Goal: Task Accomplishment & Management: Manage account settings

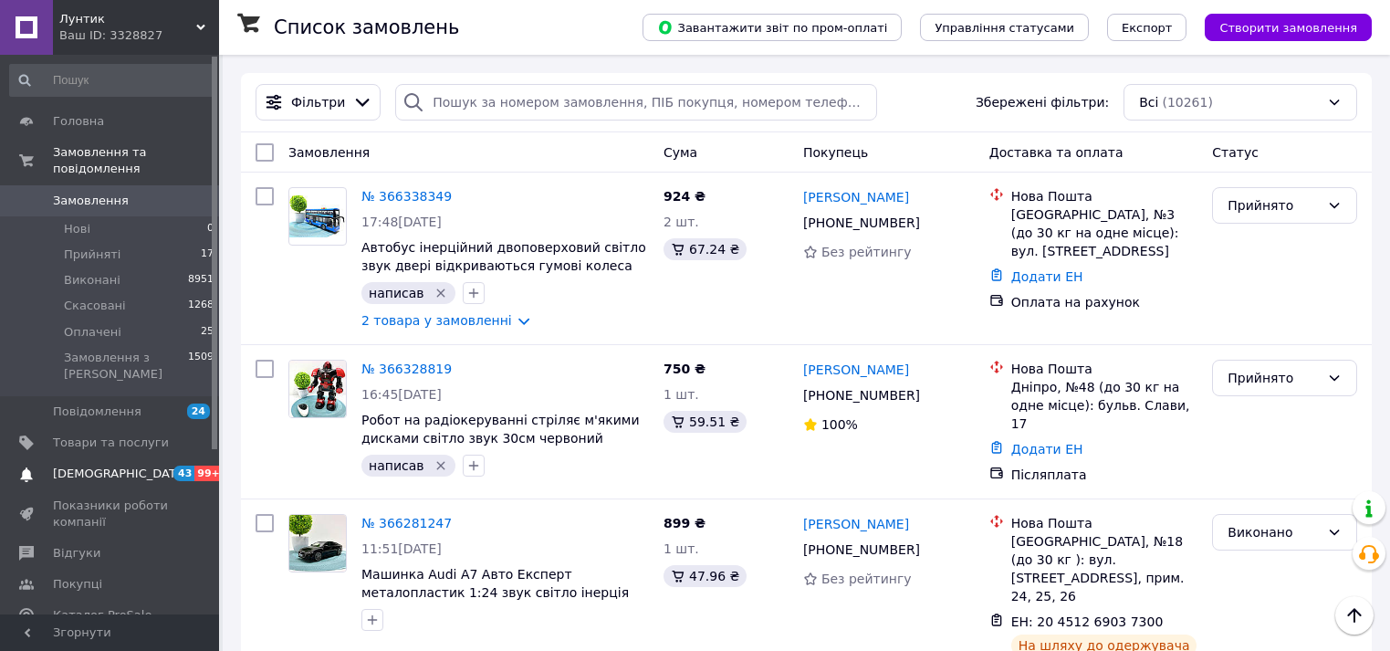
scroll to position [101, 0]
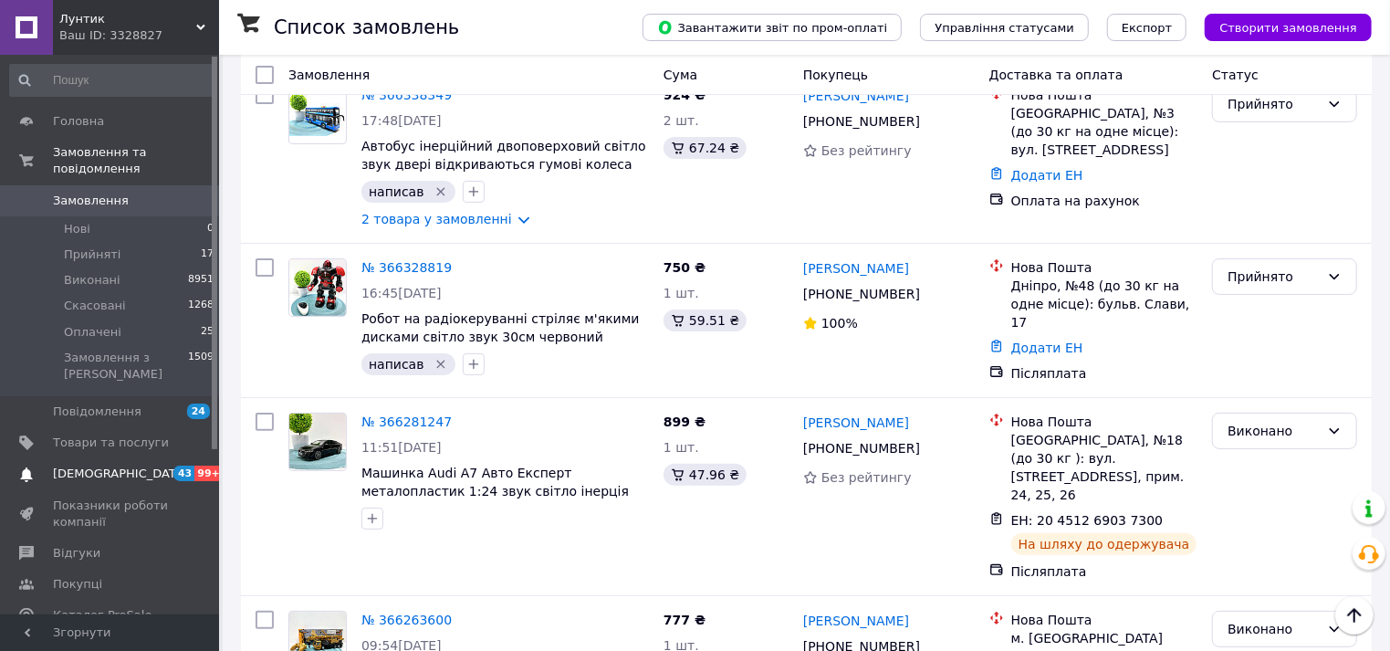
click at [150, 458] on link "[DEMOGRAPHIC_DATA] 43 99+" at bounding box center [112, 473] width 224 height 31
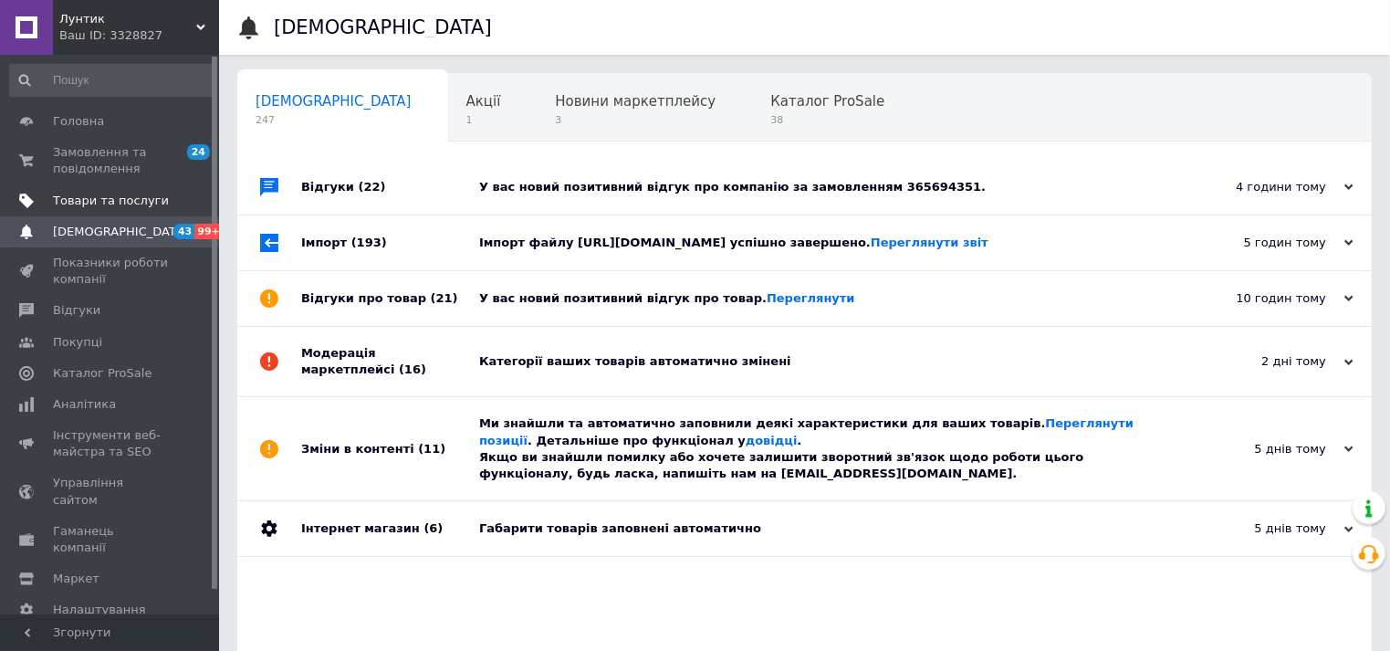
click at [90, 211] on link "Товари та послуги" at bounding box center [112, 200] width 224 height 31
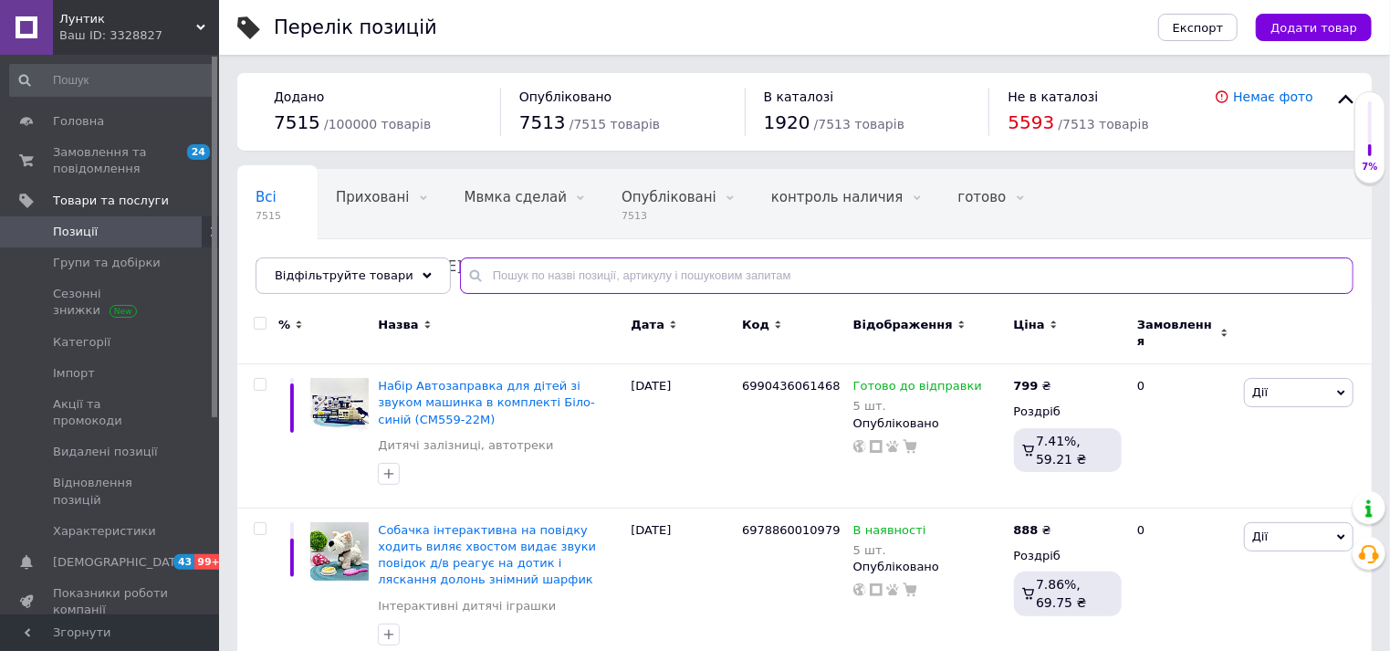
click at [498, 278] on input "text" at bounding box center [906, 275] width 893 height 37
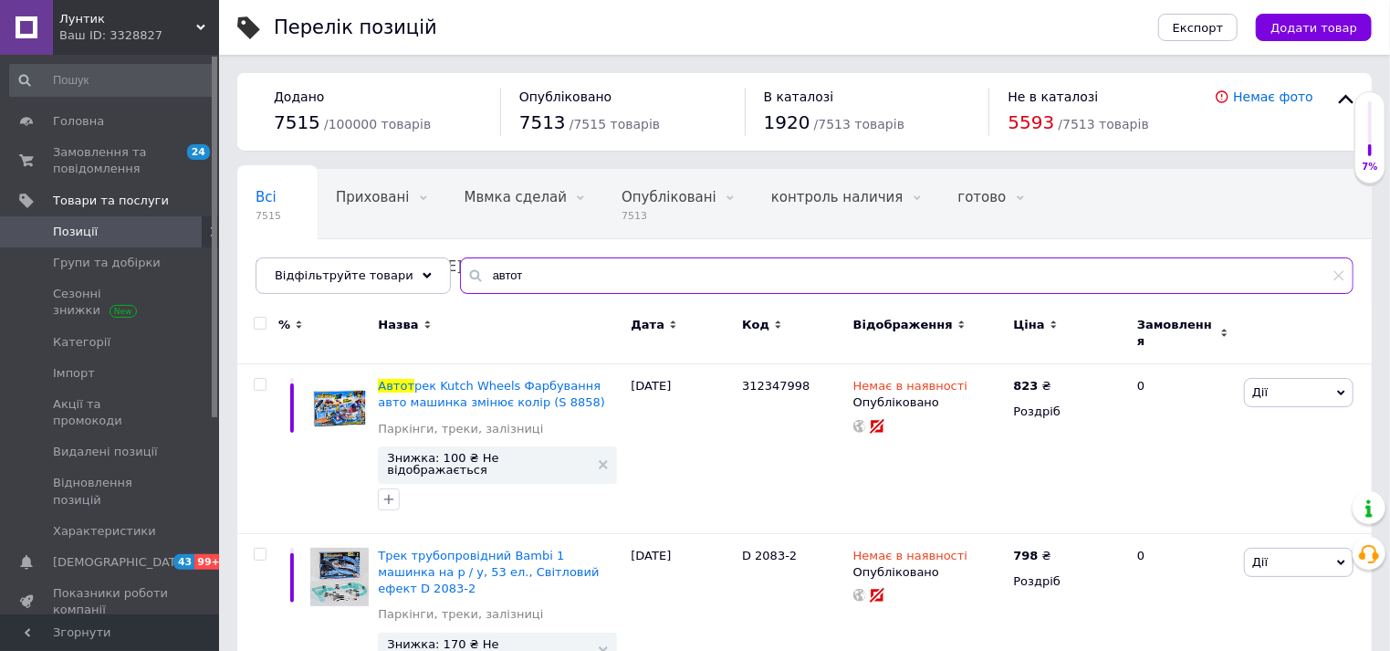
drag, startPoint x: 514, startPoint y: 266, endPoint x: 448, endPoint y: 288, distance: 69.3
click at [460, 288] on input "автот" at bounding box center [906, 275] width 893 height 37
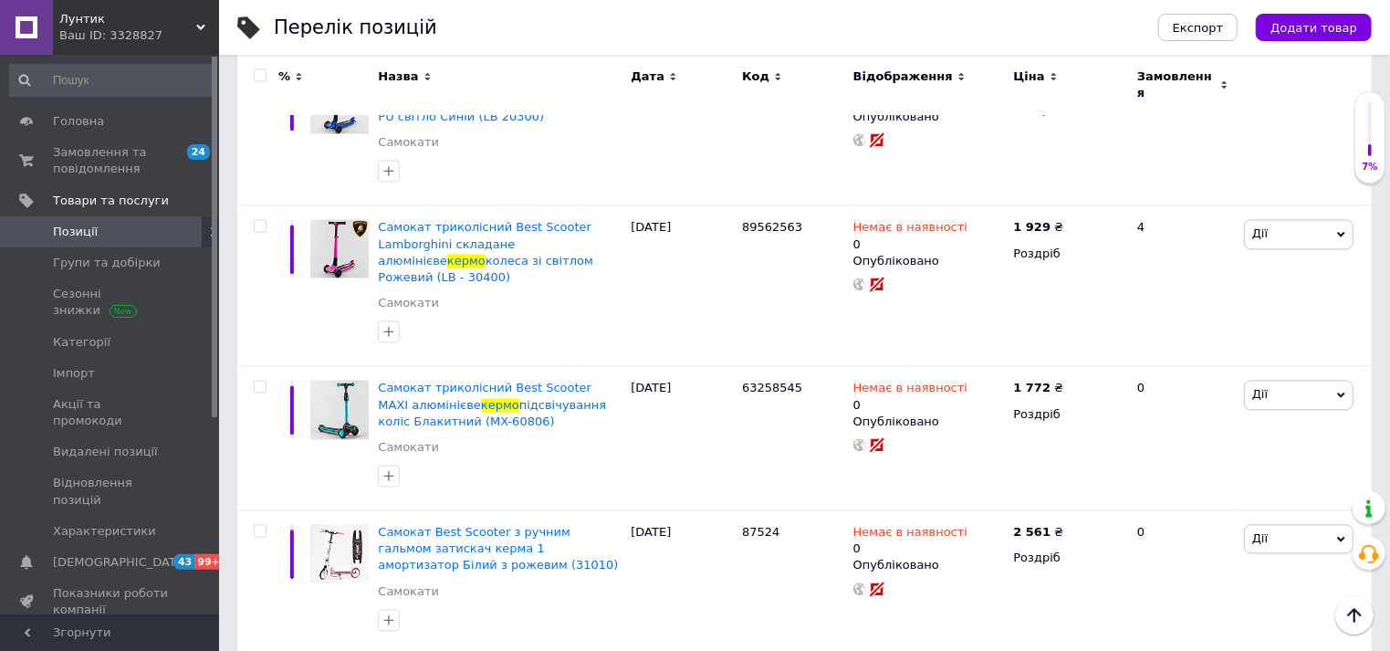
scroll to position [6262, 0]
click at [1351, 608] on icon "Наверх" at bounding box center [1354, 615] width 22 height 22
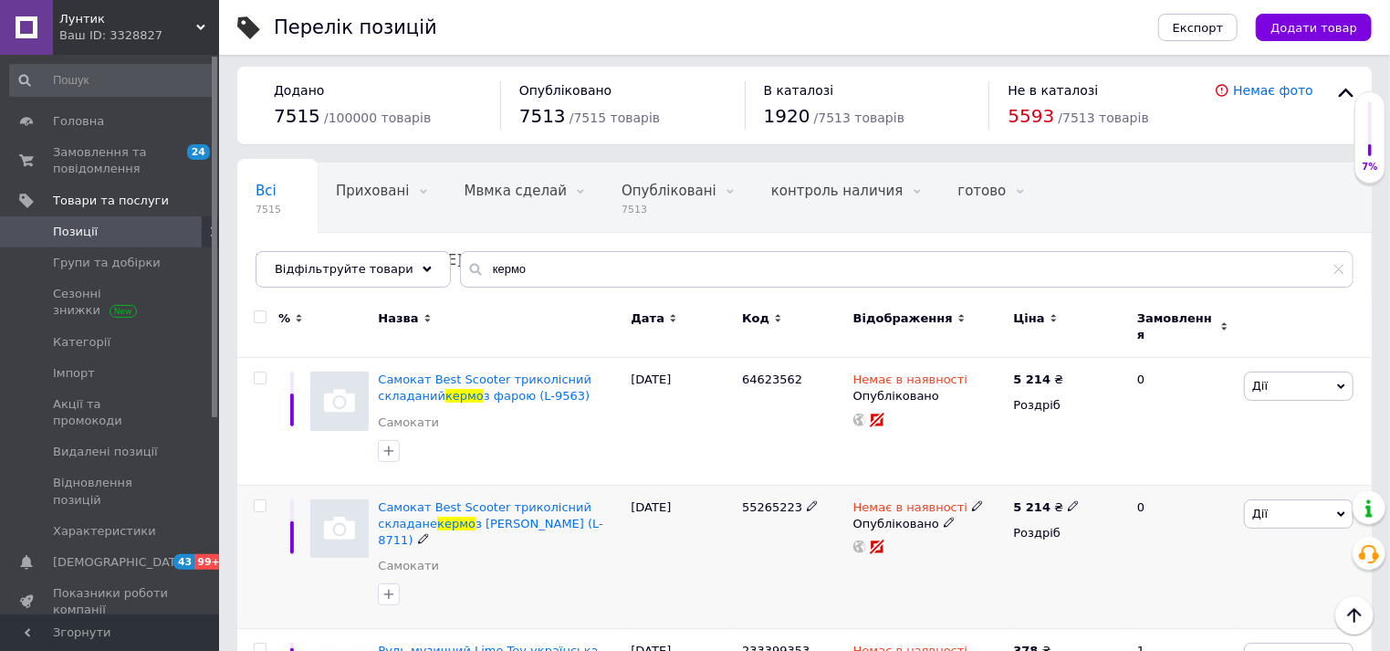
scroll to position [0, 0]
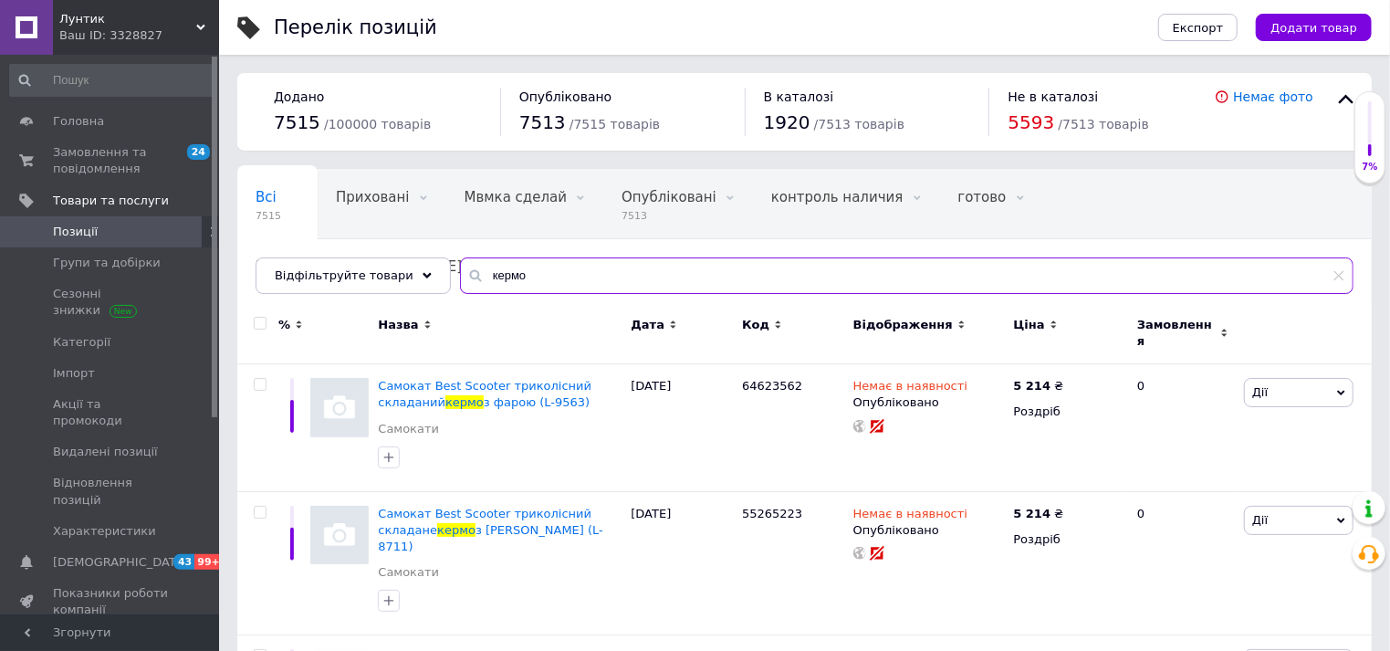
click at [516, 282] on input "кермо" at bounding box center [906, 275] width 893 height 37
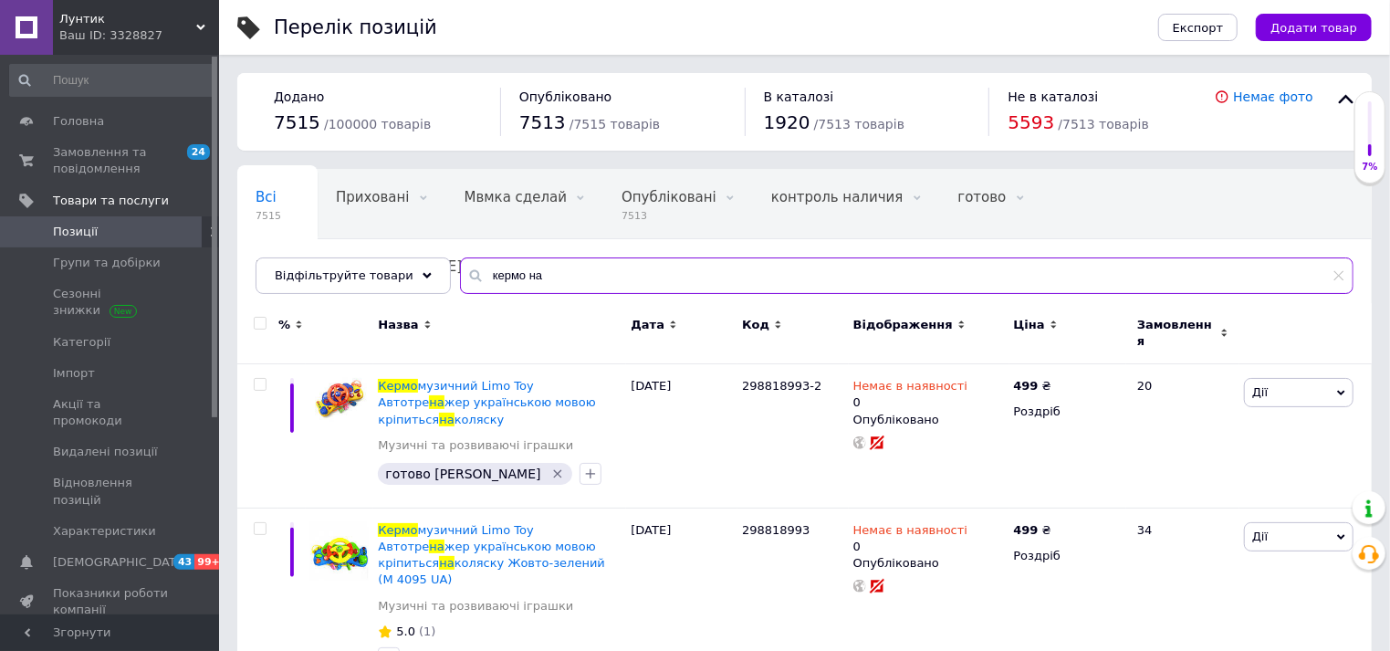
drag, startPoint x: 503, startPoint y: 276, endPoint x: 450, endPoint y: 294, distance: 55.7
click at [450, 294] on div "Всі 7515 Приховані 0 Видалити Редагувати Мвмка сделай 0 Видалити Редагувати Опу…" at bounding box center [804, 231] width 1134 height 125
drag, startPoint x: 529, startPoint y: 272, endPoint x: 458, endPoint y: 271, distance: 71.2
click at [460, 271] on div "руль на" at bounding box center [906, 275] width 893 height 37
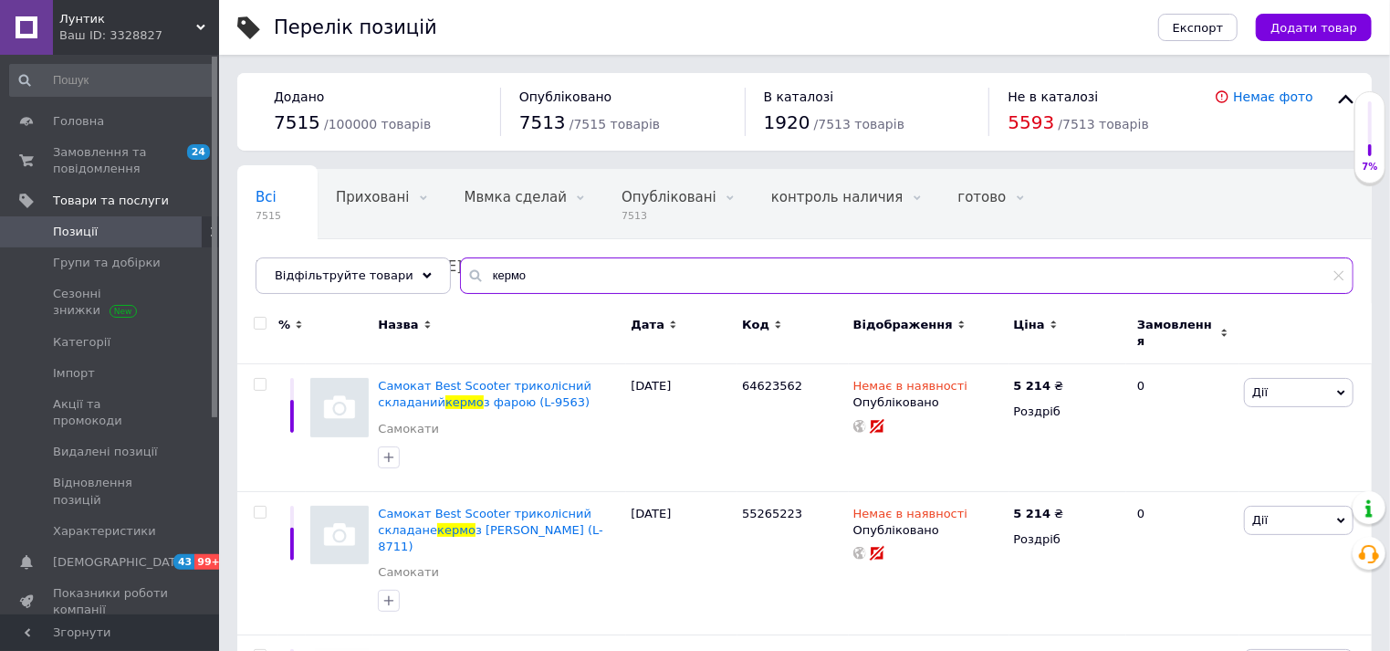
drag, startPoint x: 530, startPoint y: 285, endPoint x: 424, endPoint y: 305, distance: 107.7
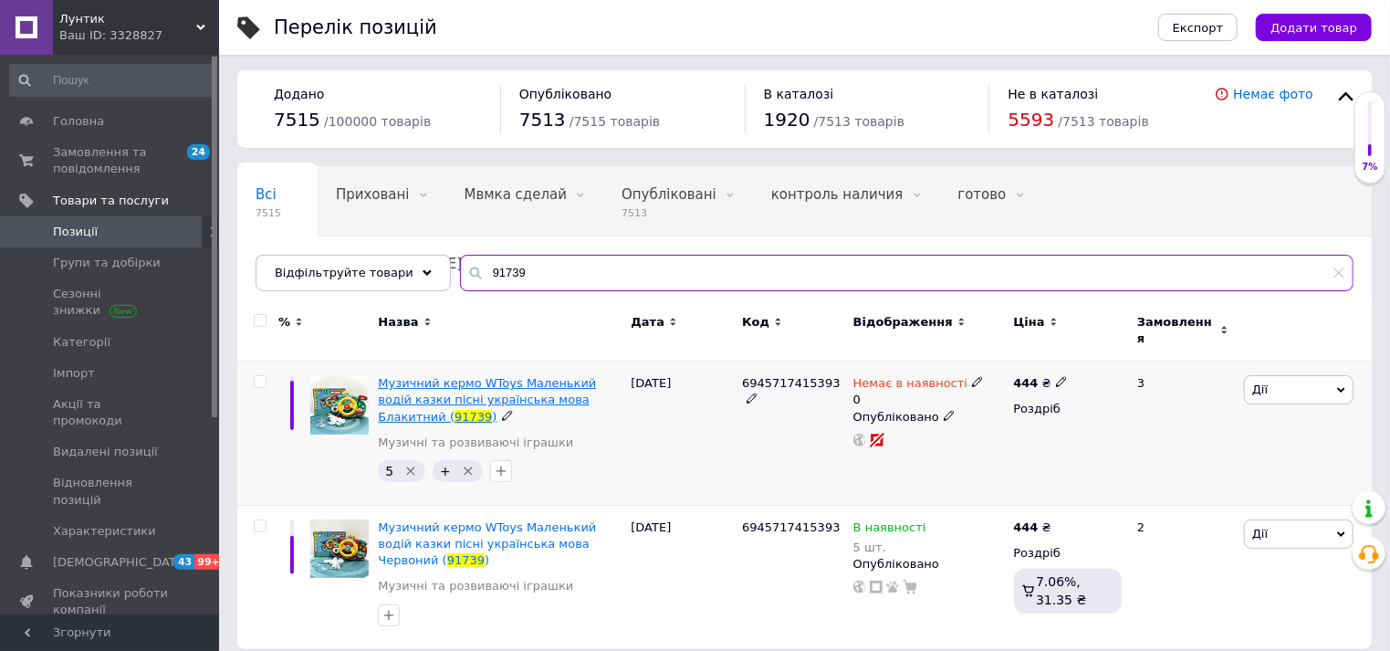
scroll to position [5, 0]
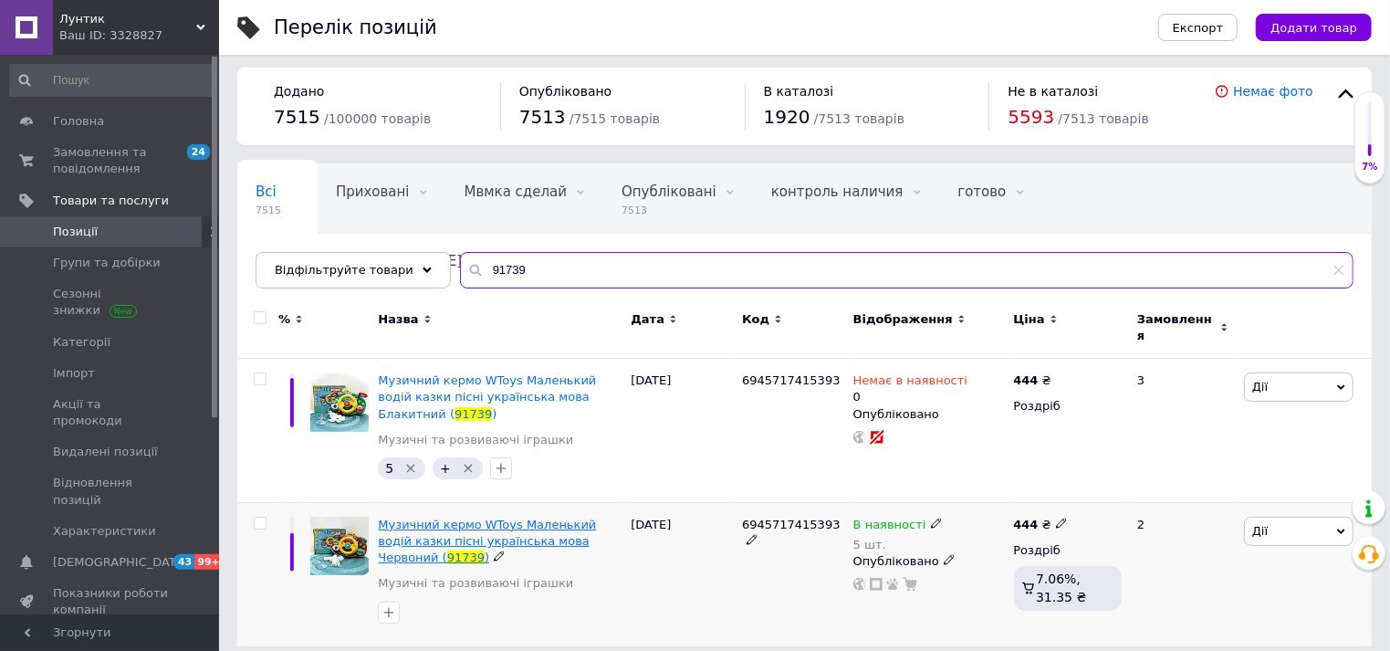
type input "91739"
click at [548, 525] on span "Музичний кермо WToys Маленький водій казки пісні українська мова Червоний (" at bounding box center [487, 540] width 218 height 47
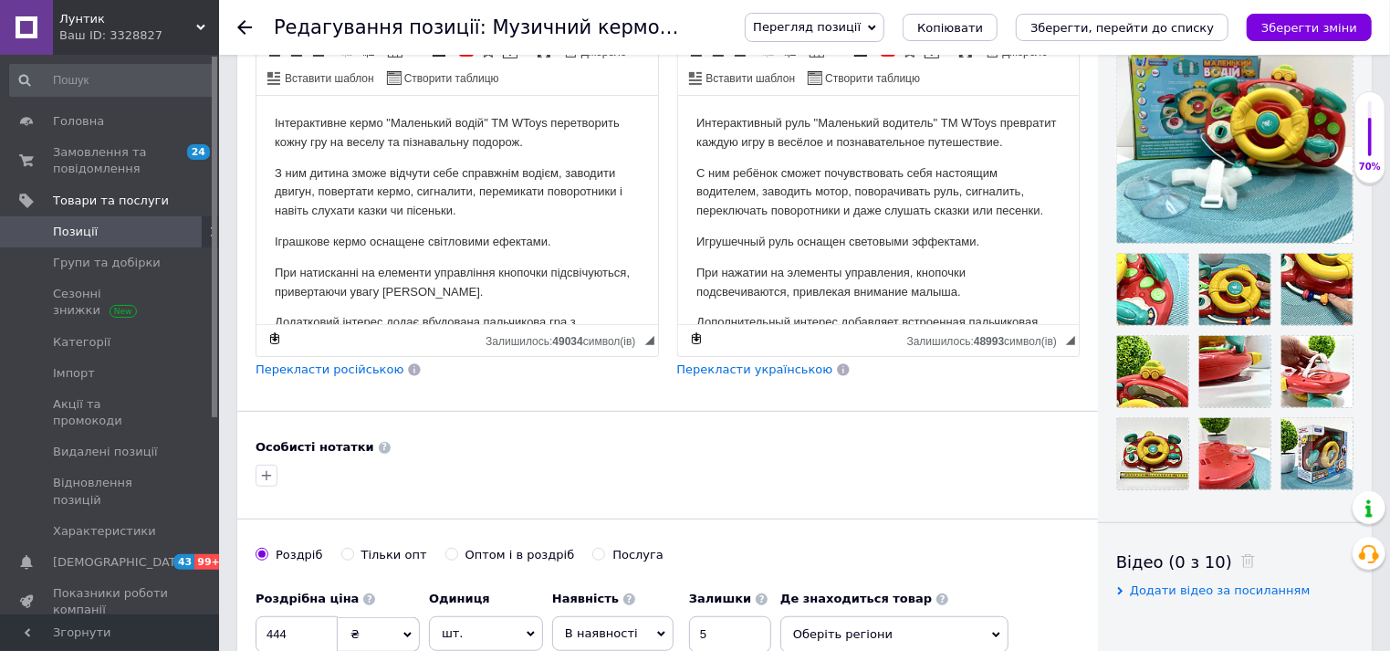
scroll to position [506, 0]
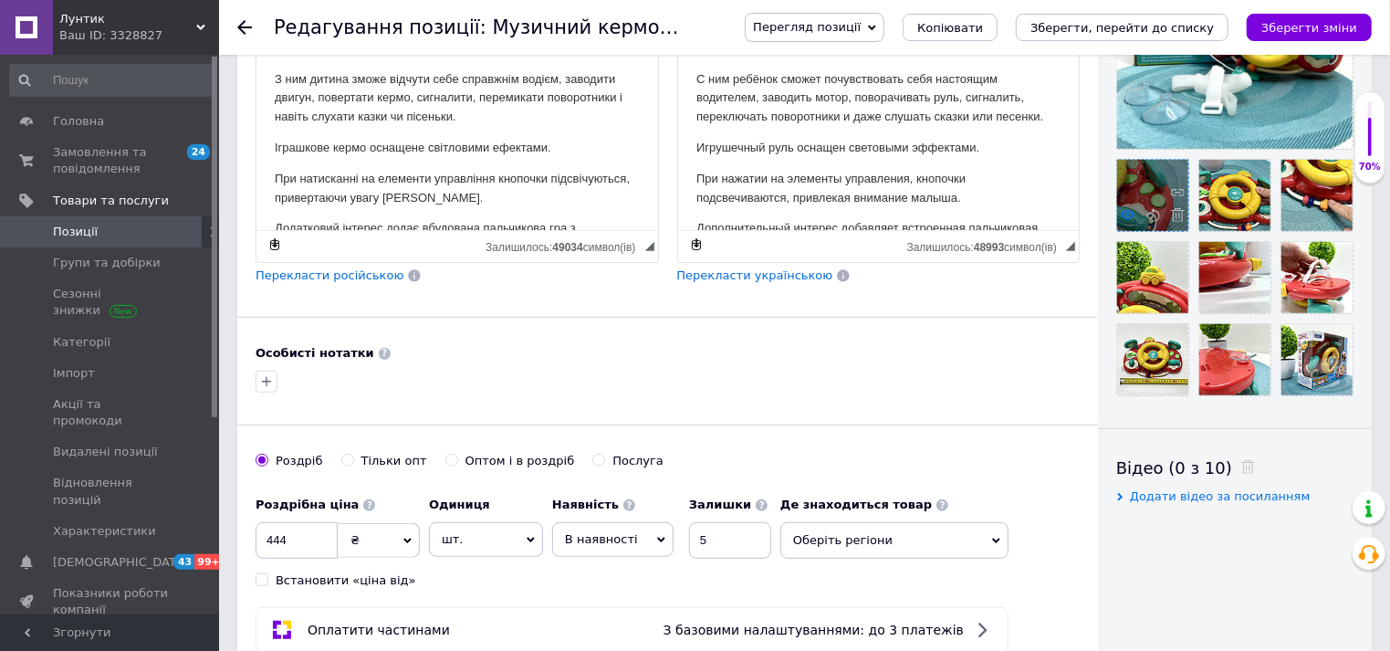
click at [1126, 216] on icon at bounding box center [1128, 215] width 14 height 14
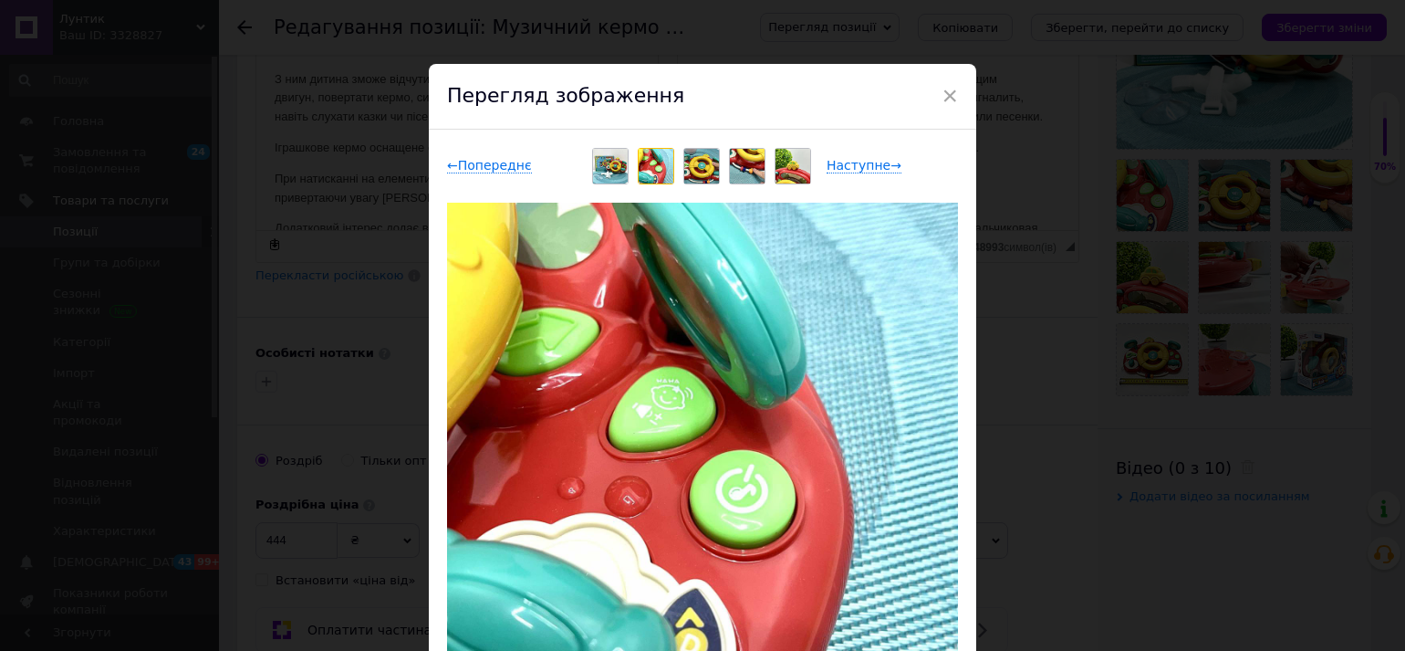
click at [708, 163] on img at bounding box center [701, 166] width 35 height 35
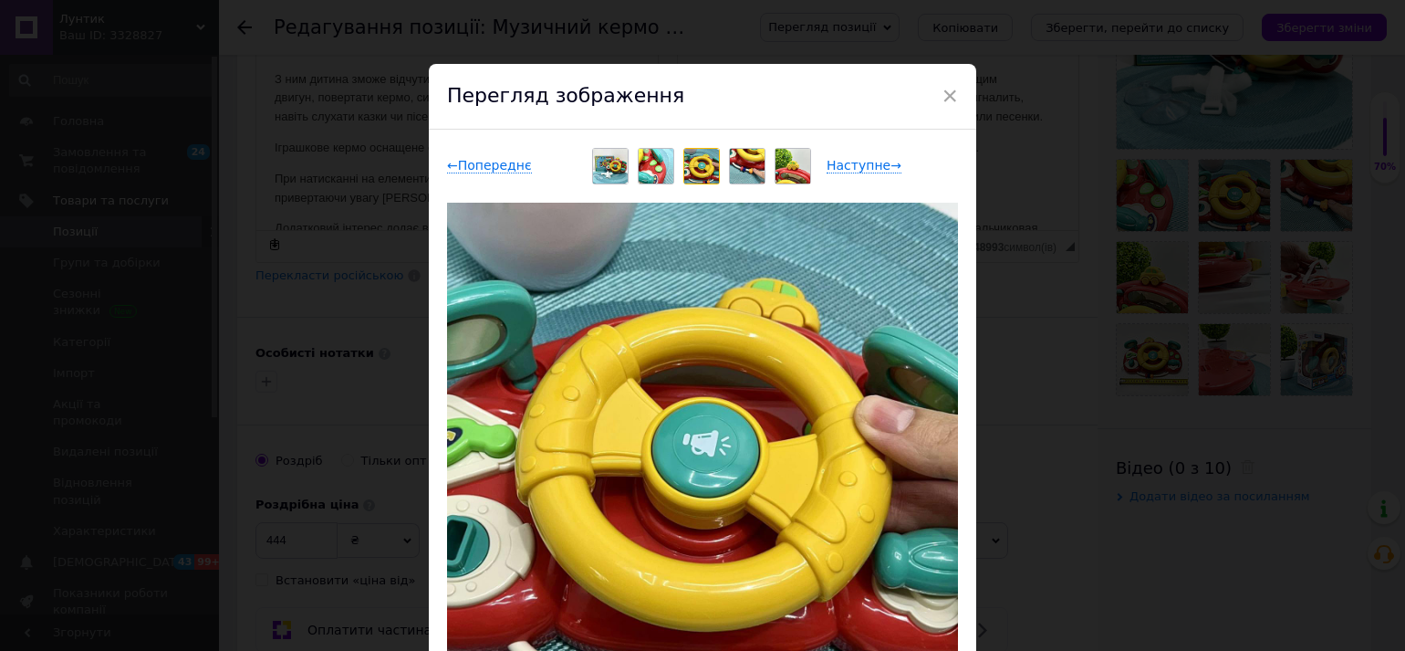
click at [743, 162] on img at bounding box center [747, 166] width 35 height 35
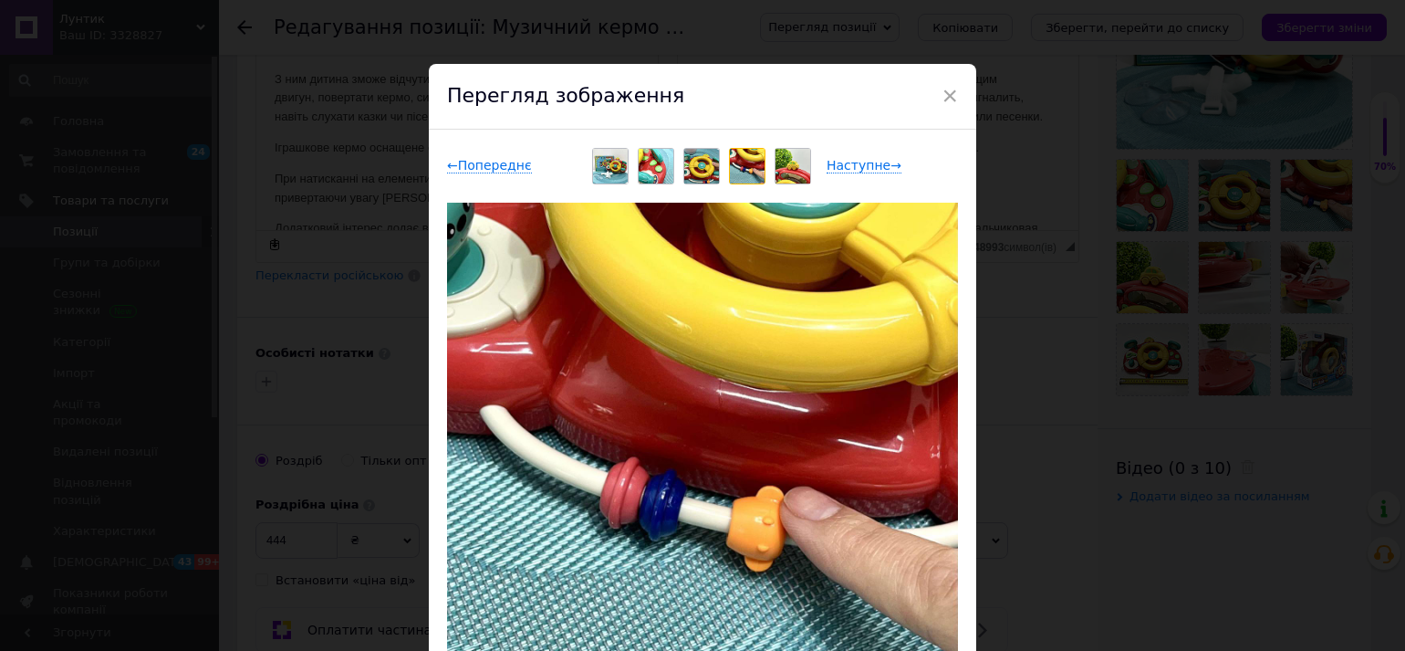
click at [782, 167] on img at bounding box center [793, 166] width 35 height 35
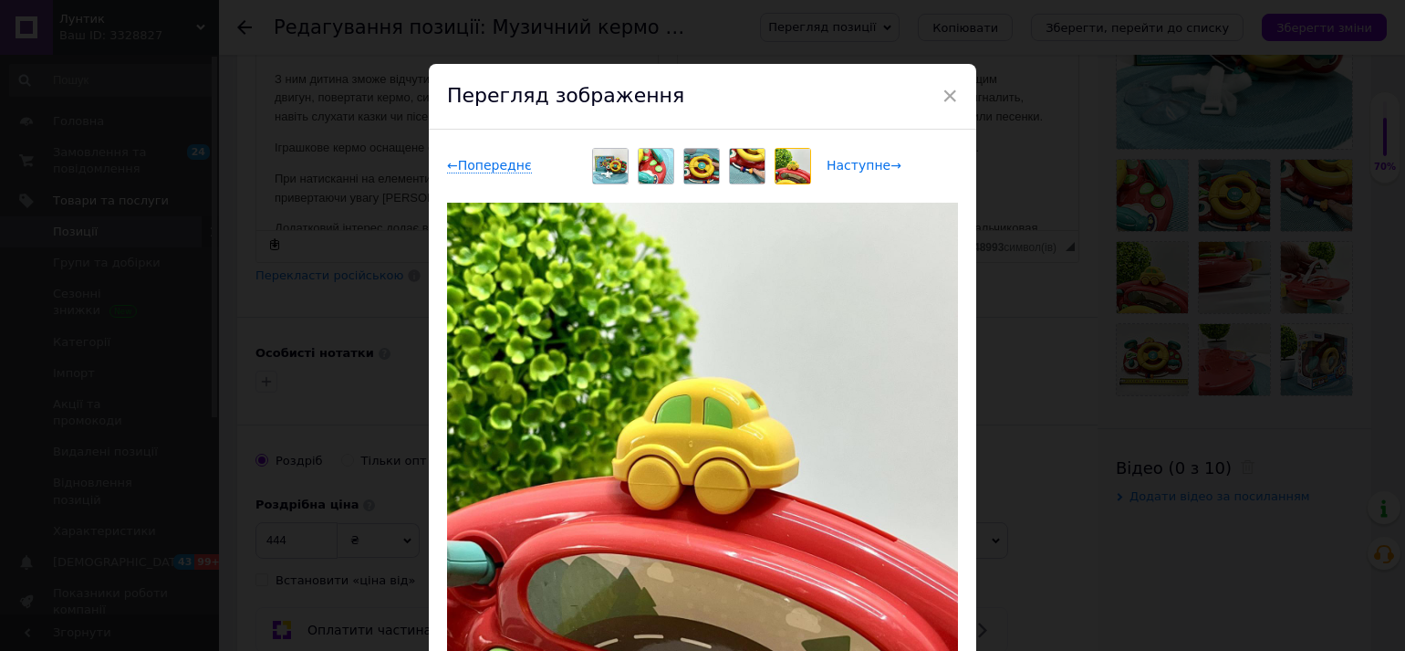
click at [845, 168] on span "Наступне →" at bounding box center [864, 166] width 75 height 16
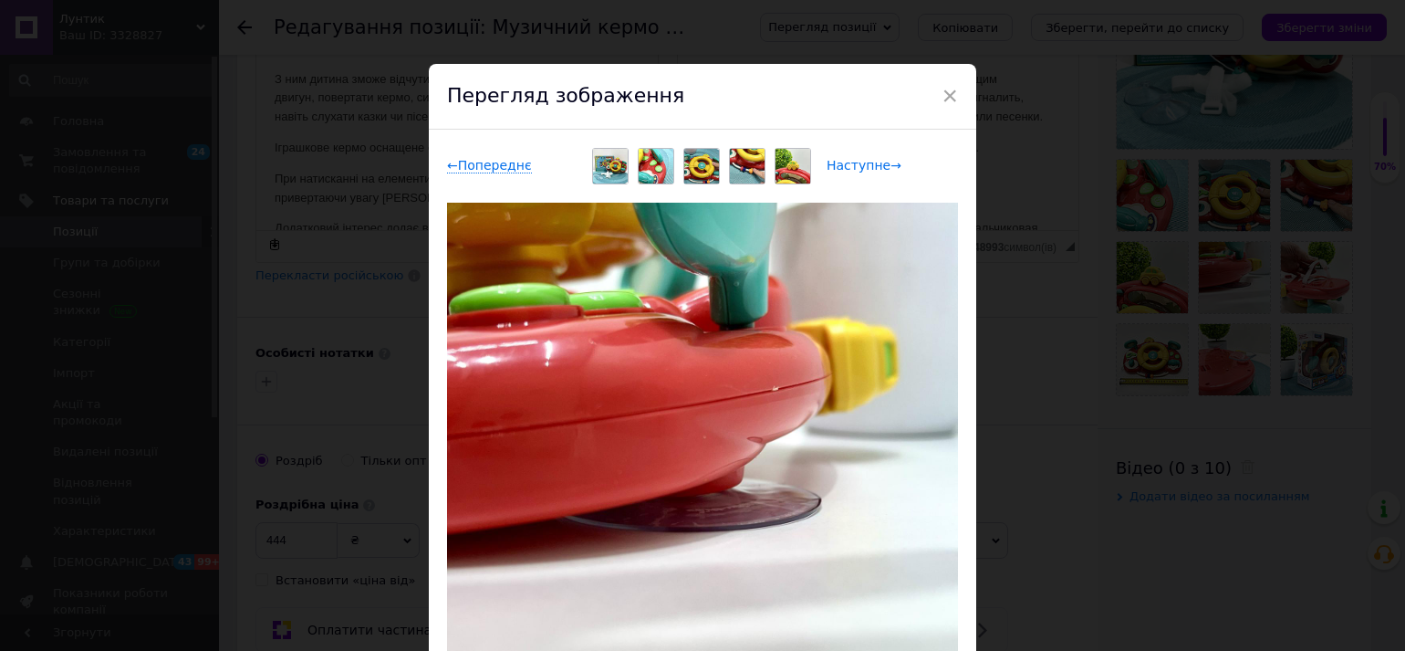
click at [832, 165] on span "Наступне →" at bounding box center [864, 166] width 75 height 16
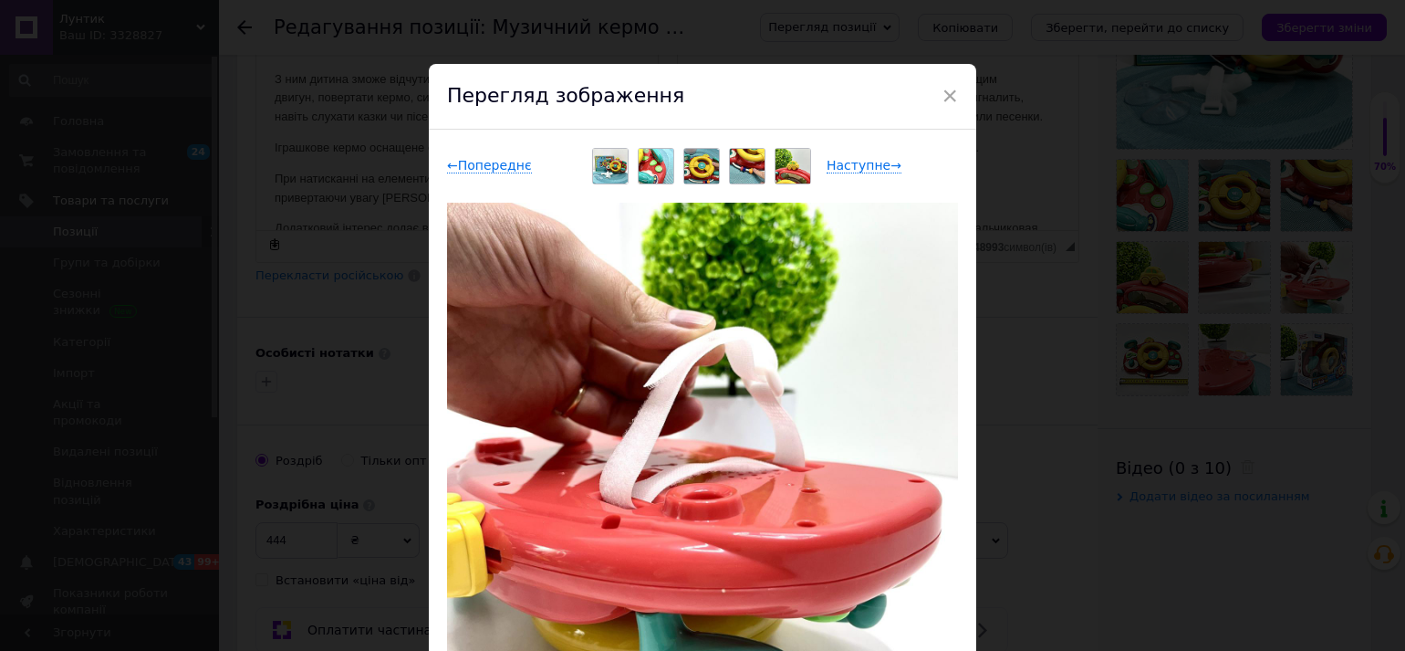
click at [652, 161] on img at bounding box center [656, 166] width 35 height 35
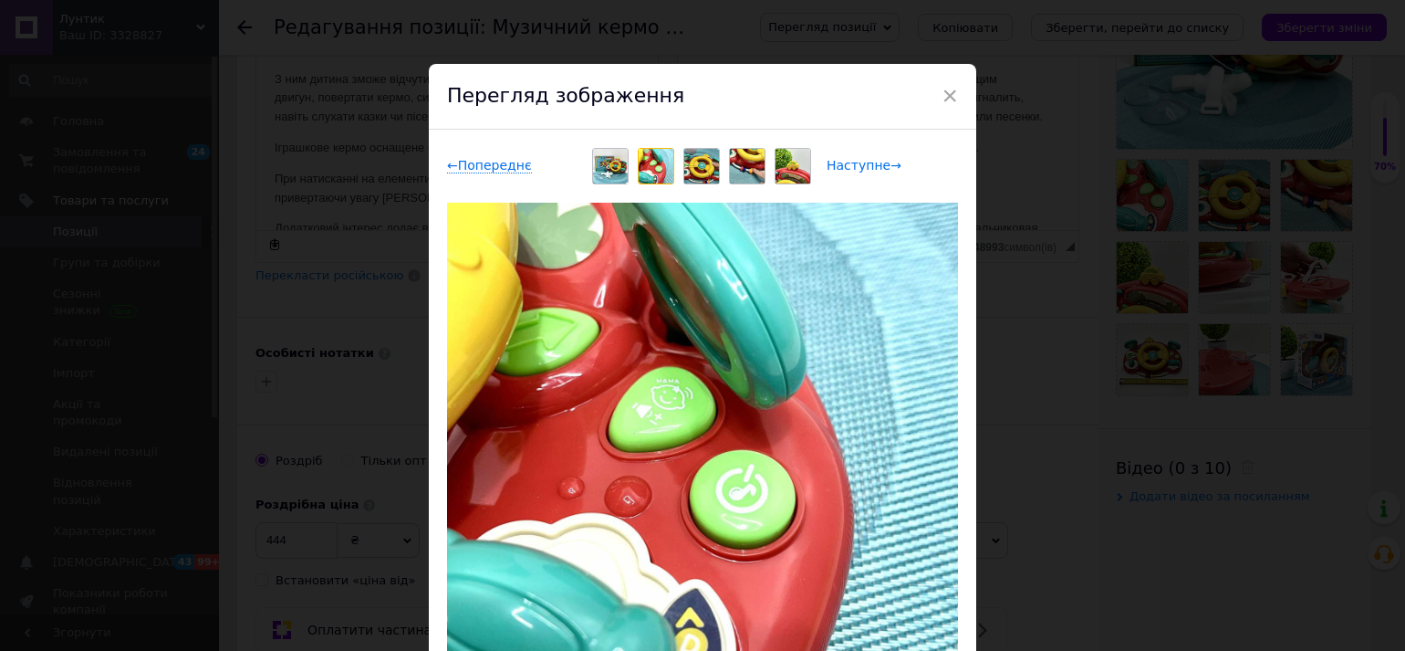
click at [858, 164] on span "Наступне →" at bounding box center [864, 166] width 75 height 16
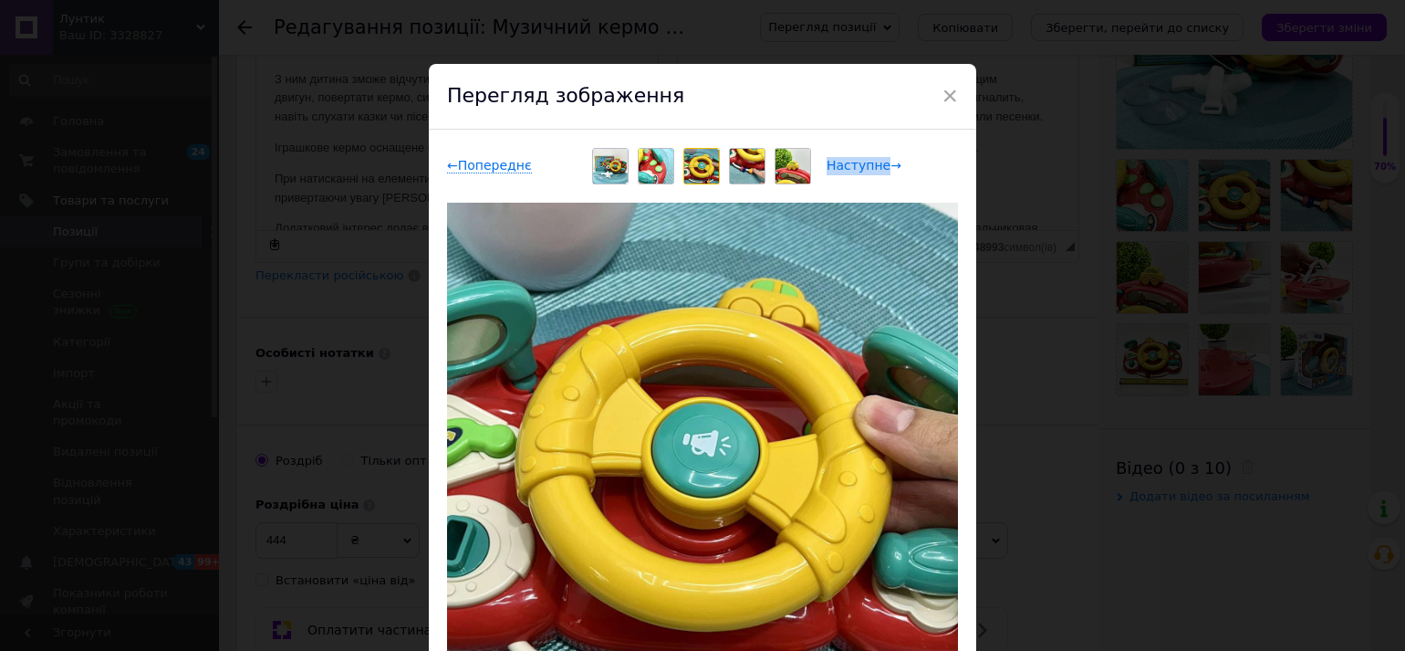
click at [858, 164] on span "Наступне →" at bounding box center [864, 166] width 75 height 16
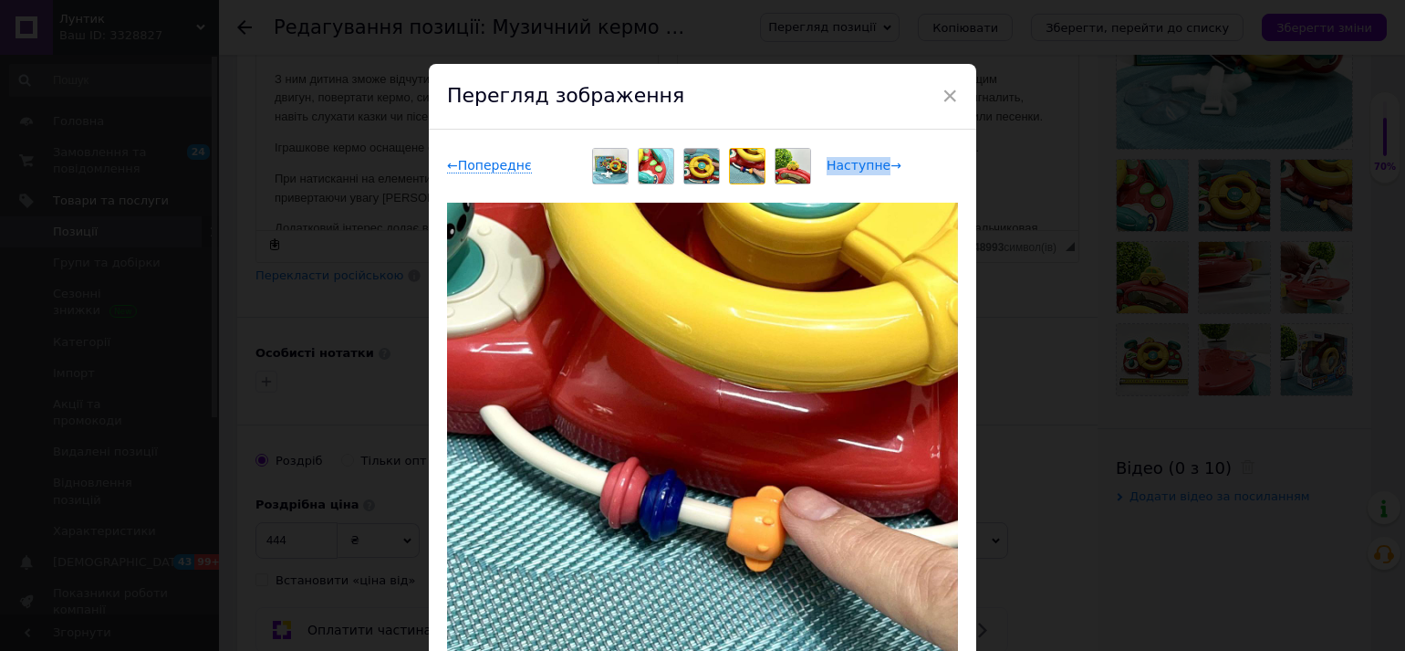
click at [858, 164] on span "Наступне →" at bounding box center [864, 166] width 75 height 16
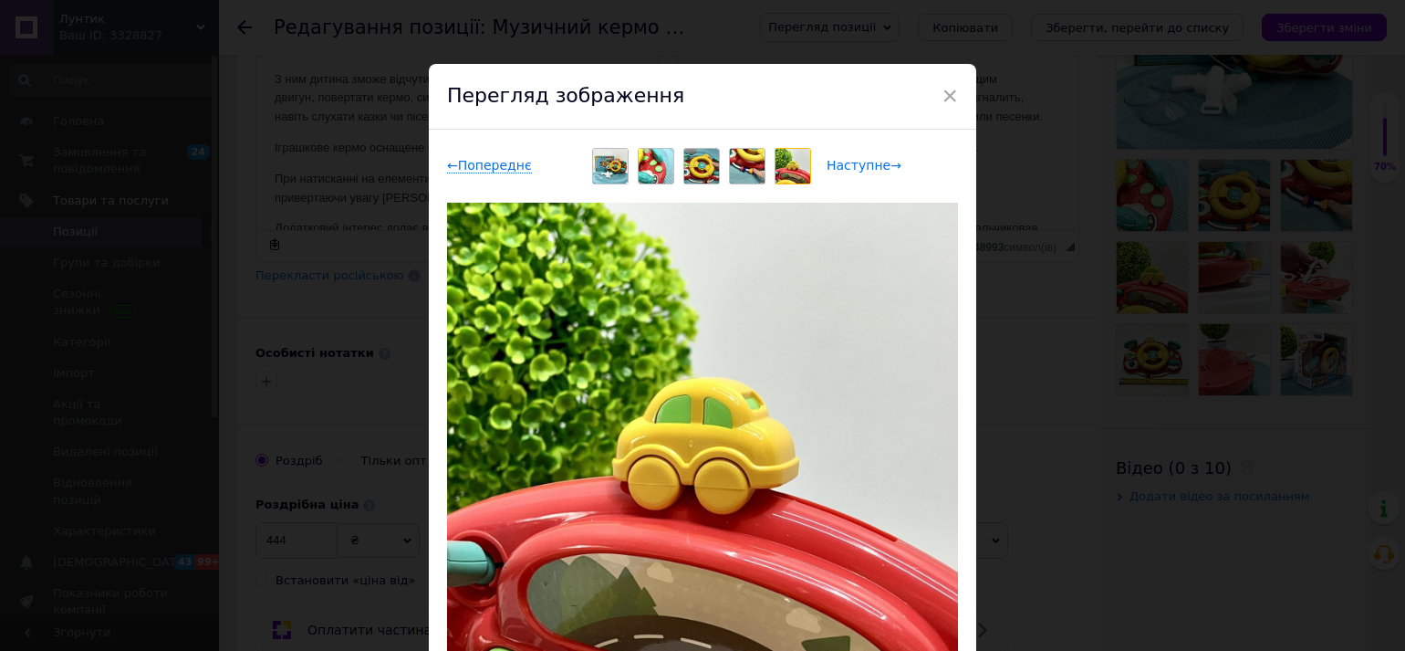
click at [859, 165] on span "Наступне →" at bounding box center [864, 166] width 75 height 16
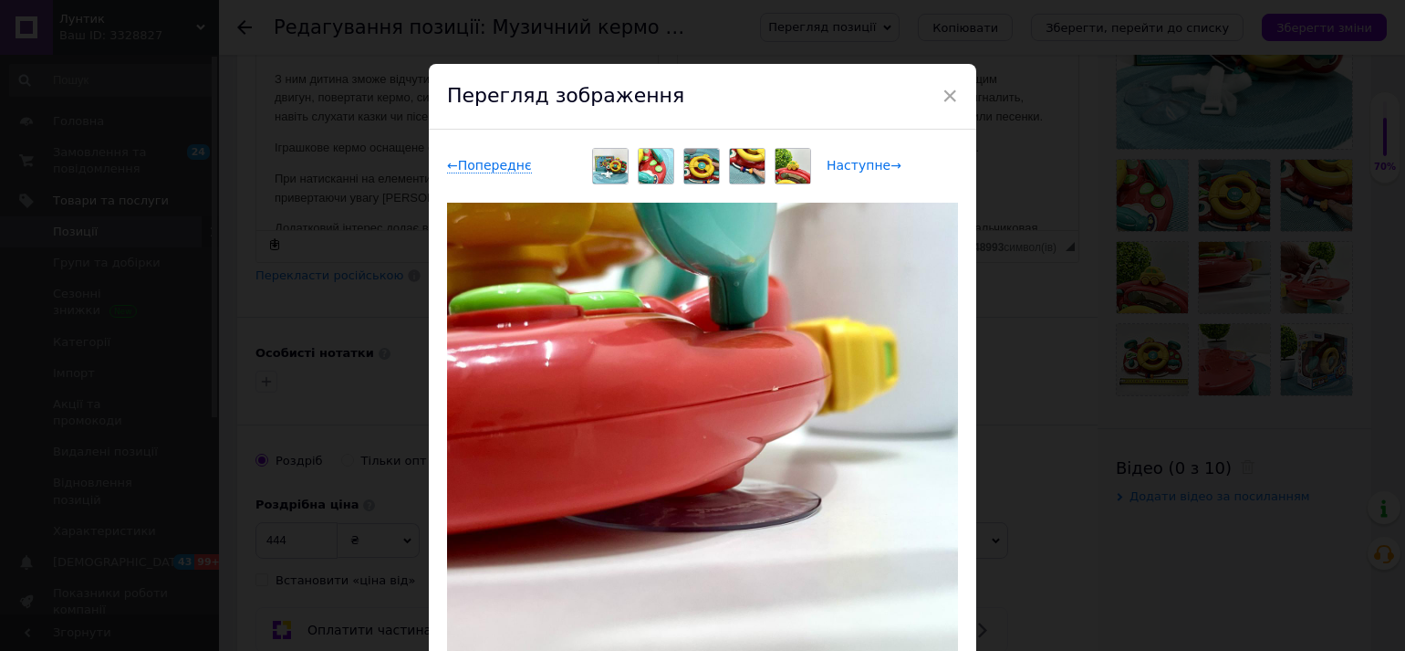
click at [859, 165] on span "Наступне →" at bounding box center [864, 166] width 75 height 16
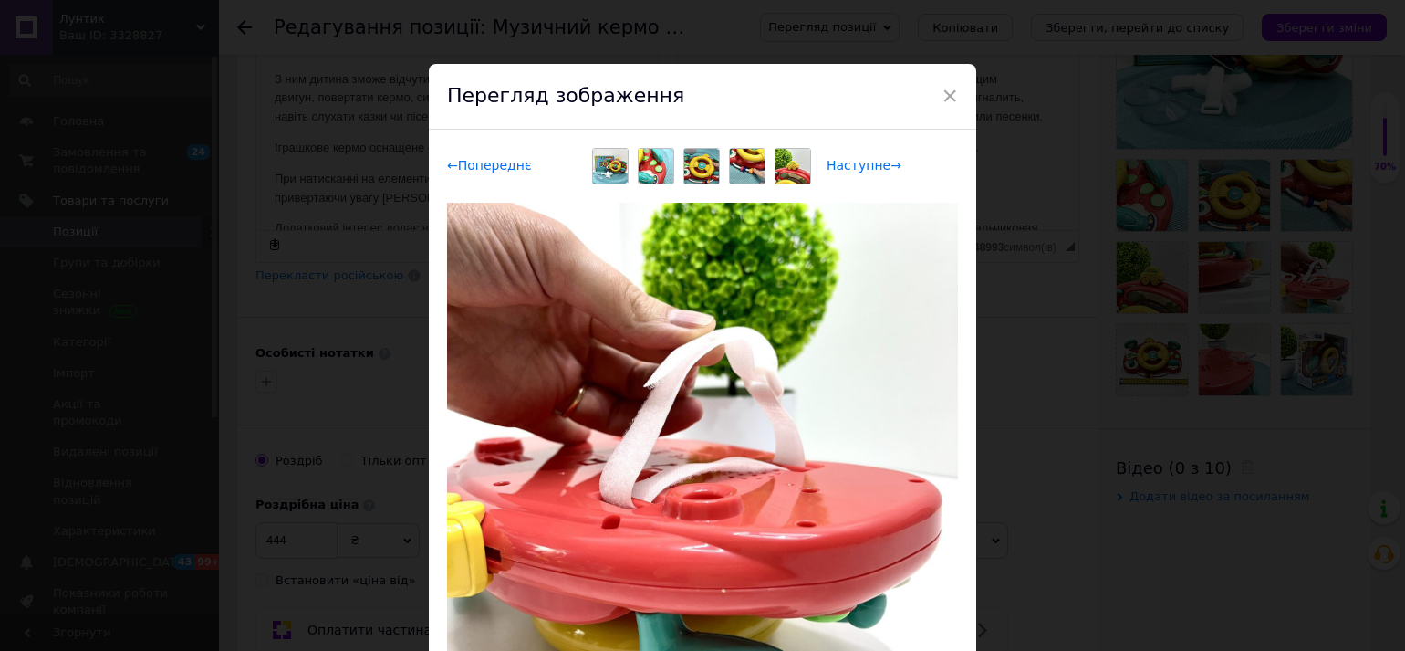
click at [859, 165] on span "Наступне →" at bounding box center [864, 166] width 75 height 16
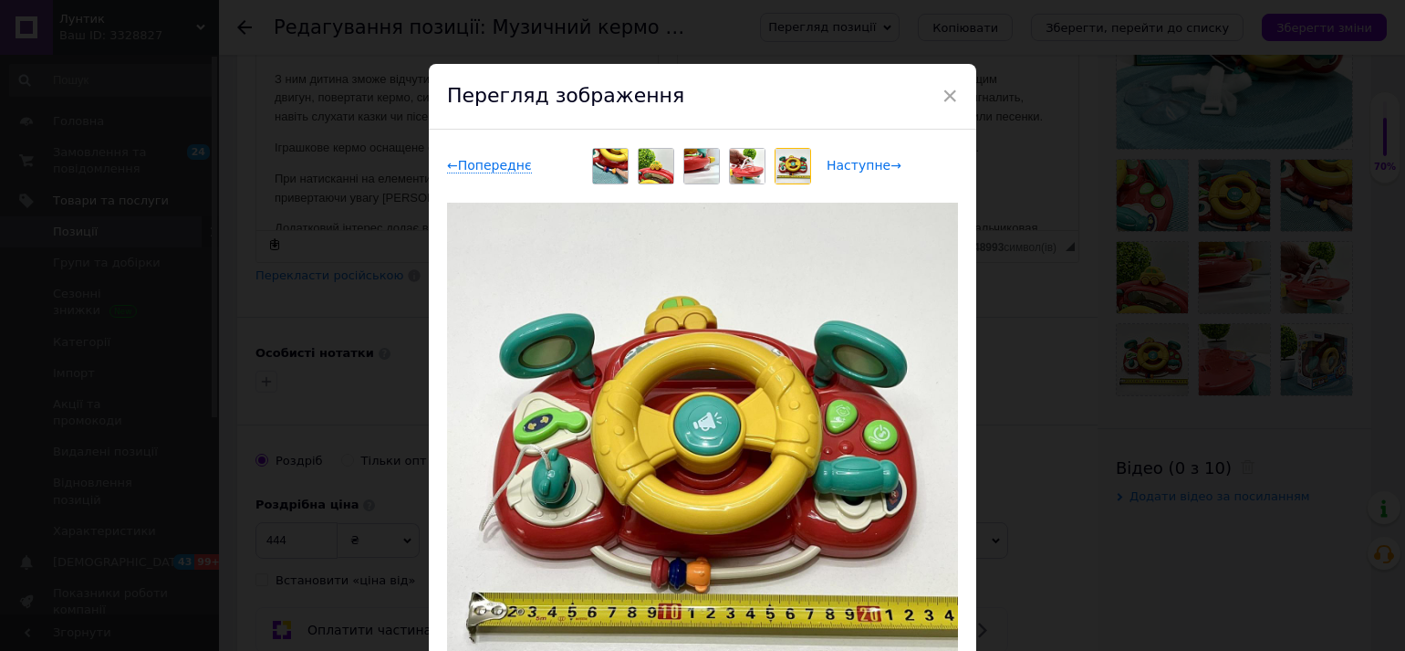
click at [859, 161] on span "Наступне →" at bounding box center [864, 166] width 75 height 16
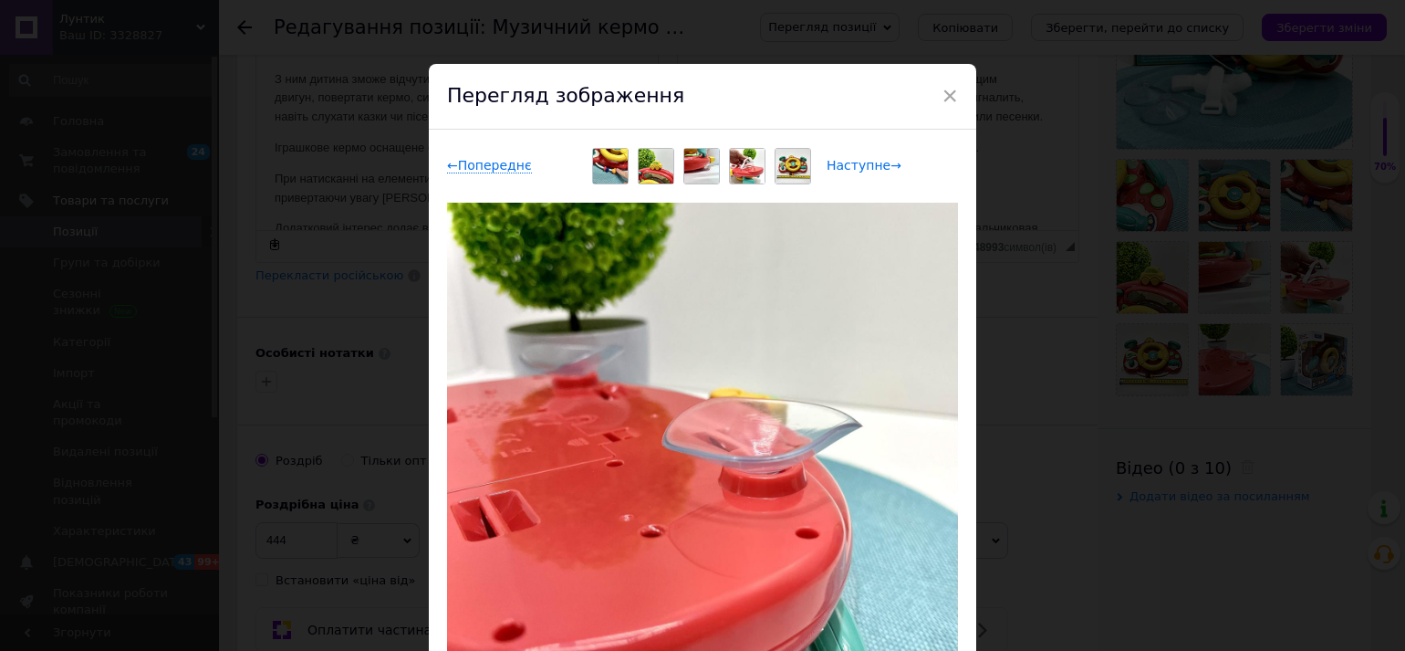
click at [859, 162] on span "Наступне →" at bounding box center [864, 166] width 75 height 16
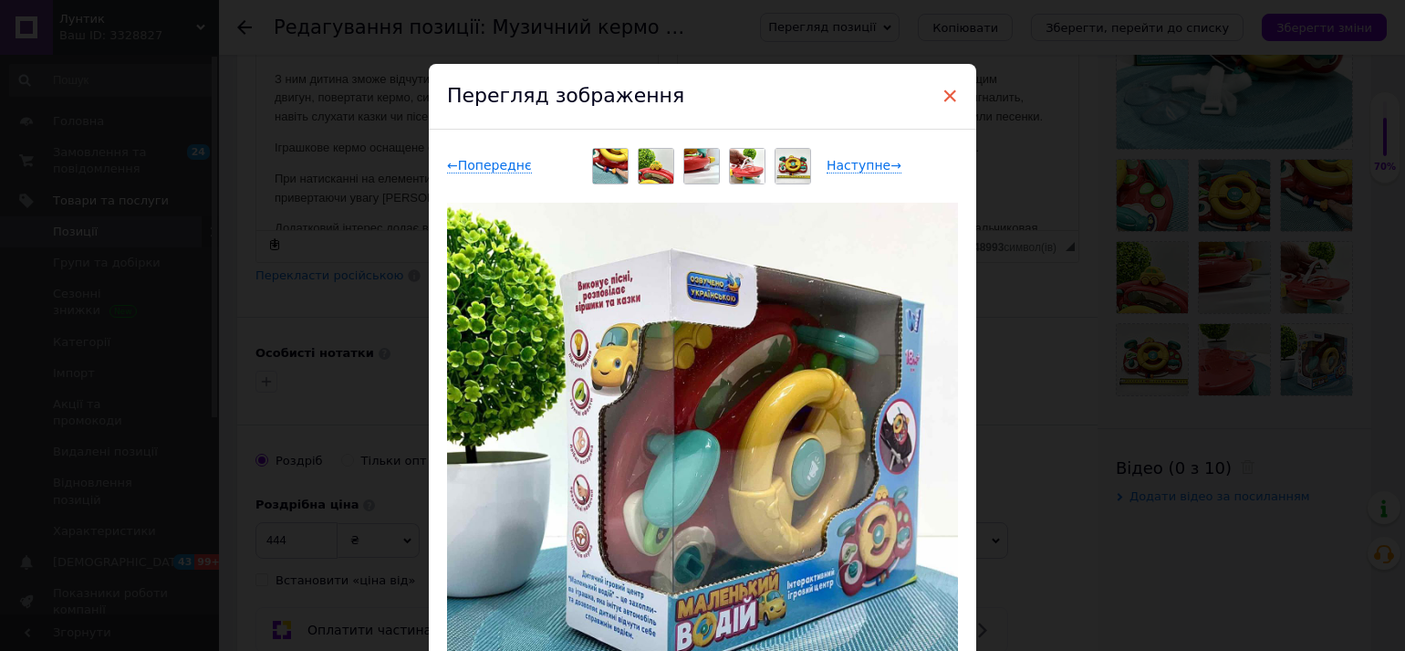
drag, startPoint x: 951, startPoint y: 100, endPoint x: 245, endPoint y: 114, distance: 706.4
click at [951, 100] on span "×" at bounding box center [950, 95] width 16 height 31
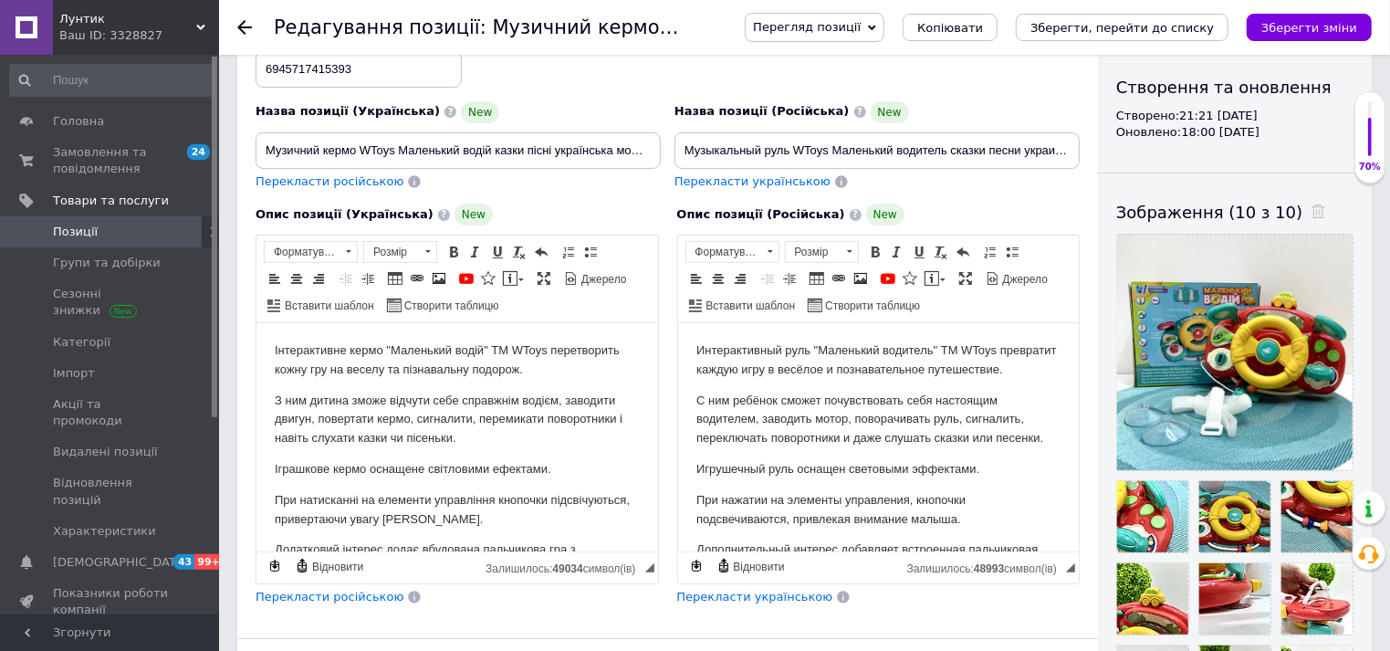
scroll to position [0, 0]
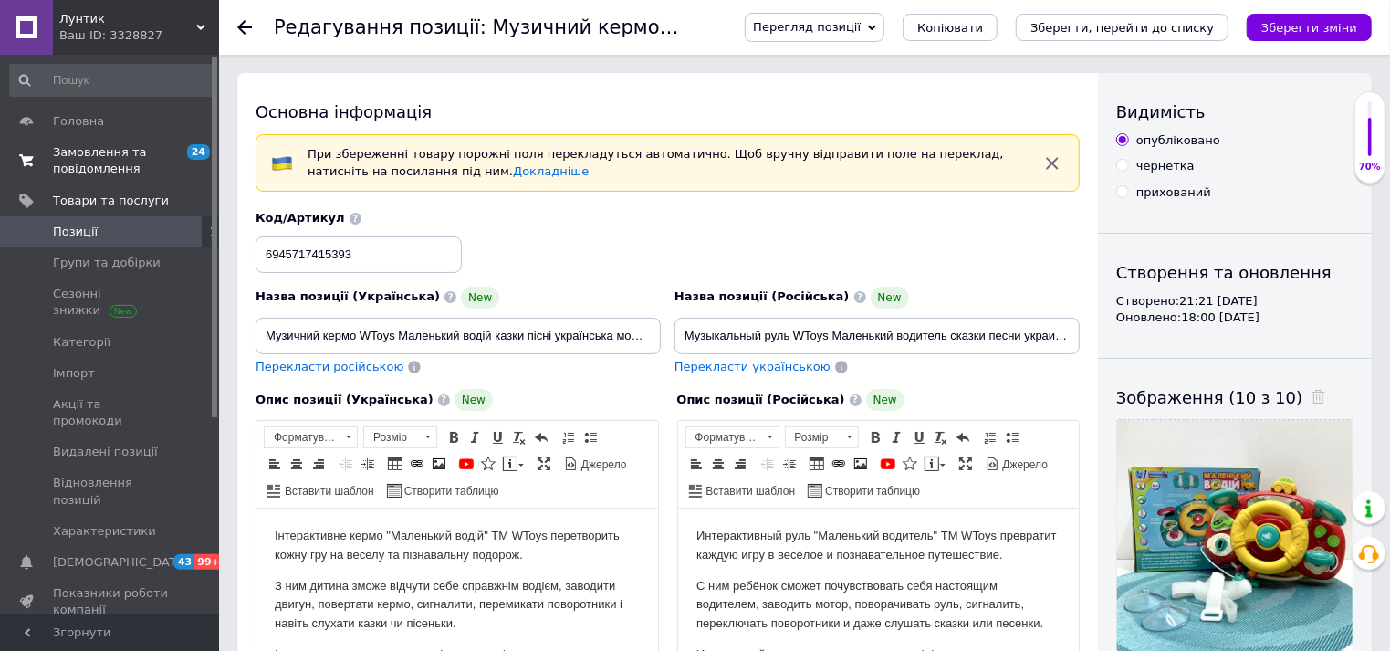
click at [98, 155] on span "Замовлення та повідомлення" at bounding box center [111, 160] width 116 height 33
